Goal: Book appointment/travel/reservation

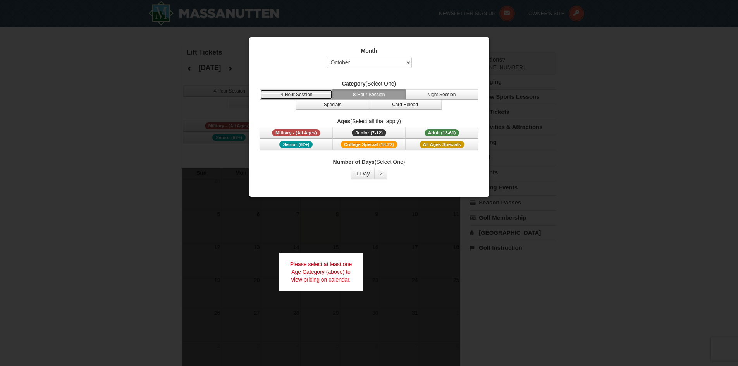
click at [309, 92] on button "4-Hour Session" at bounding box center [296, 94] width 73 height 10
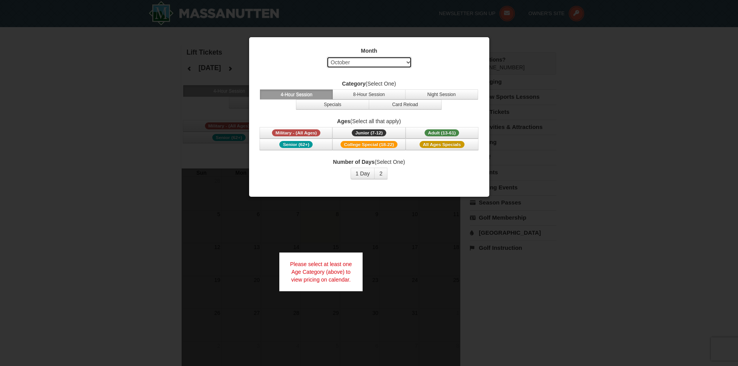
click at [339, 65] on select "Select October November December January February March April May June July Aug…" at bounding box center [368, 63] width 85 height 12
select select "1"
click at [326, 57] on select "Select October November December January February March April May June July Aug…" at bounding box center [368, 63] width 85 height 12
click at [436, 132] on span "Adult (13-61)" at bounding box center [441, 132] width 35 height 7
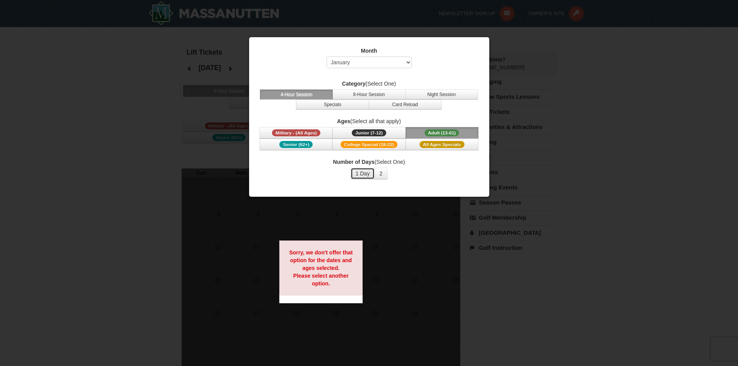
click at [367, 170] on button "1 Day" at bounding box center [362, 174] width 24 height 12
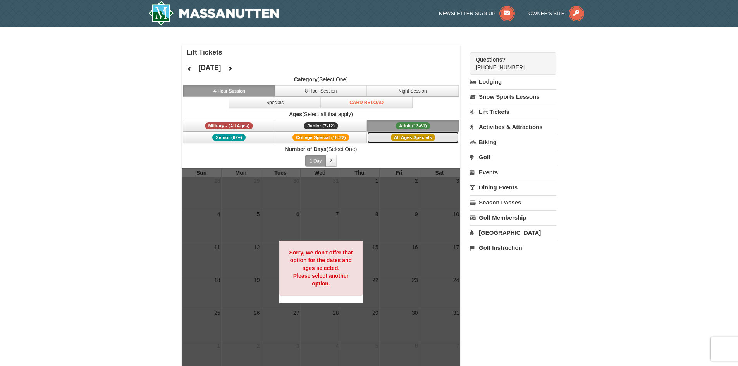
click at [393, 137] on span "All Ages Specials" at bounding box center [412, 137] width 45 height 7
click at [355, 141] on button "College Special (18-22)" at bounding box center [321, 138] width 92 height 12
click at [322, 126] on span "Junior (7-12)" at bounding box center [321, 125] width 34 height 7
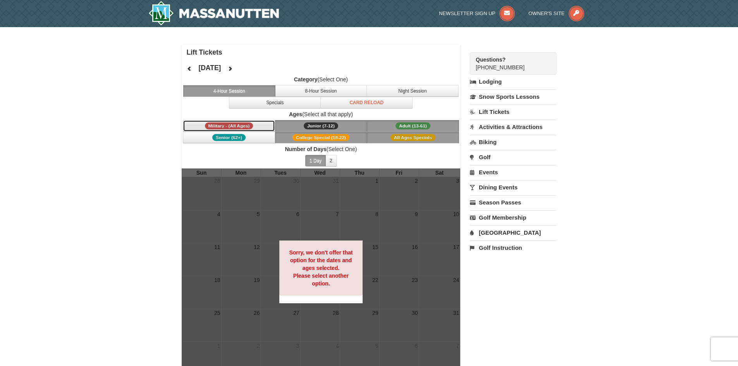
click at [249, 125] on span "Military - (All Ages)" at bounding box center [229, 125] width 48 height 7
click at [242, 133] on button "Senior (62+)" at bounding box center [229, 138] width 92 height 12
click at [189, 71] on icon at bounding box center [189, 68] width 5 height 5
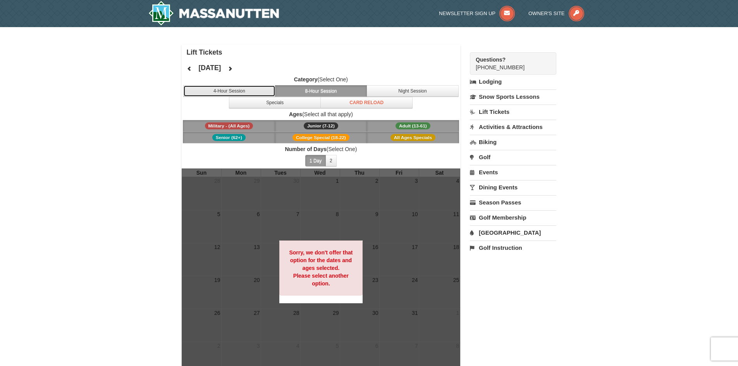
click at [254, 89] on button "4-Hour Session" at bounding box center [229, 91] width 92 height 12
click at [238, 63] on button at bounding box center [229, 69] width 15 height 12
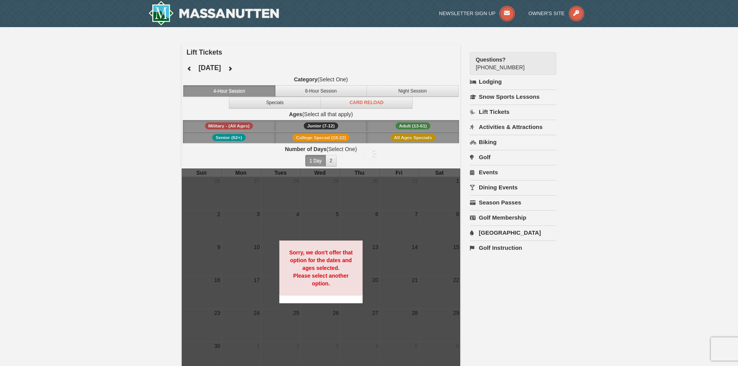
click at [253, 64] on div at bounding box center [369, 183] width 738 height 366
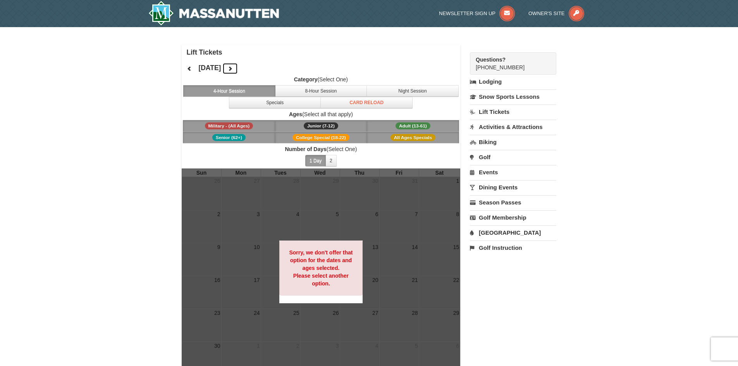
click at [238, 64] on button at bounding box center [229, 69] width 15 height 12
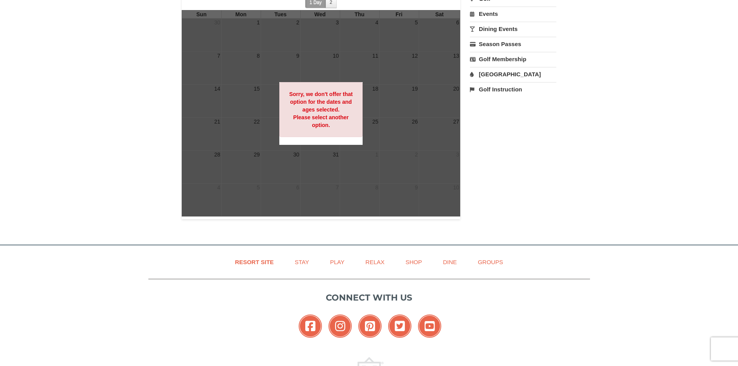
scroll to position [29, 0]
